Goal: Find contact information: Find contact information

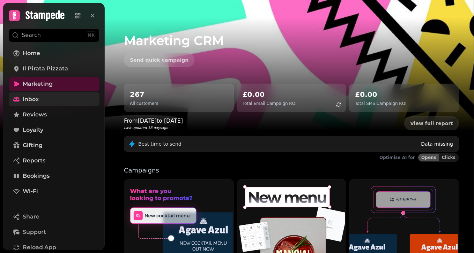
click at [32, 101] on span "Inbox" at bounding box center [31, 99] width 16 height 8
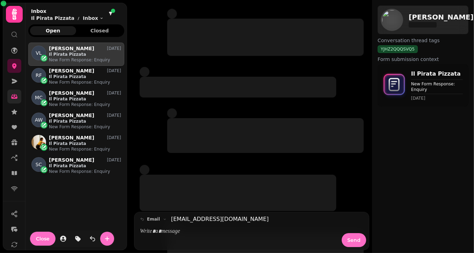
scroll to position [200, 91]
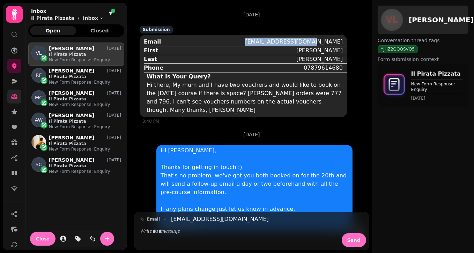
drag, startPoint x: 341, startPoint y: 42, endPoint x: 283, endPoint y: 40, distance: 58.6
click at [283, 40] on div "Email [EMAIL_ADDRESS][DOMAIN_NAME]" at bounding box center [245, 42] width 203 height 8
copy div "[EMAIL_ADDRESS][DOMAIN_NAME]"
